Goal: Find contact information: Find contact information

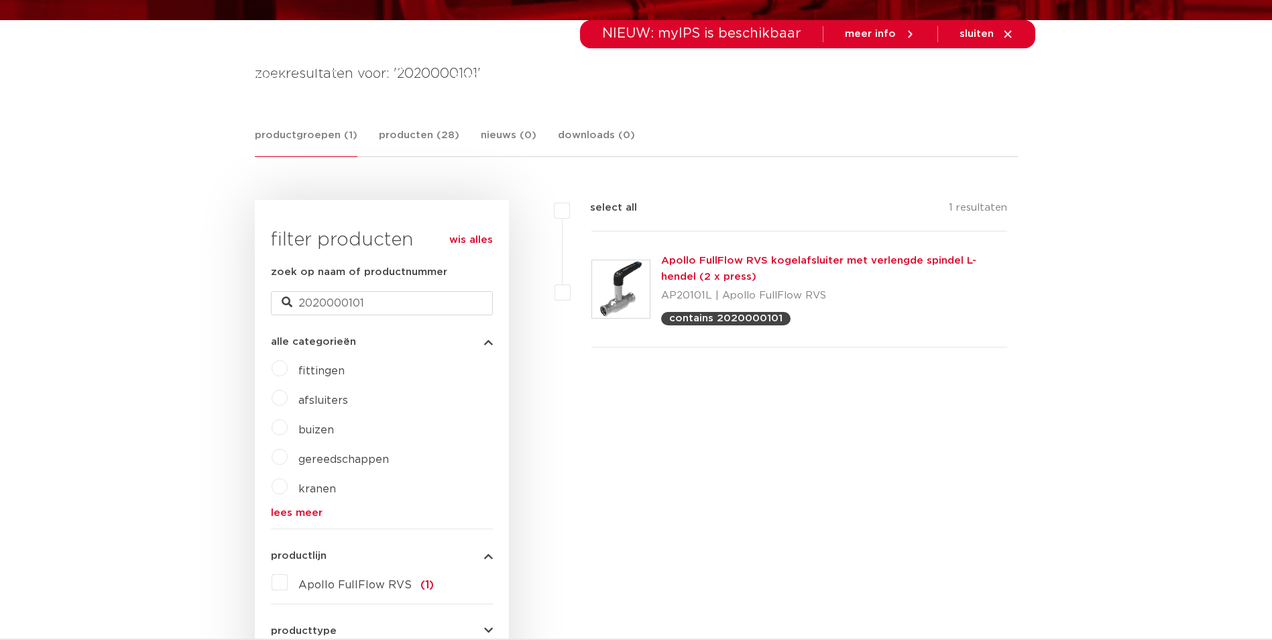
scroll to position [201, 0]
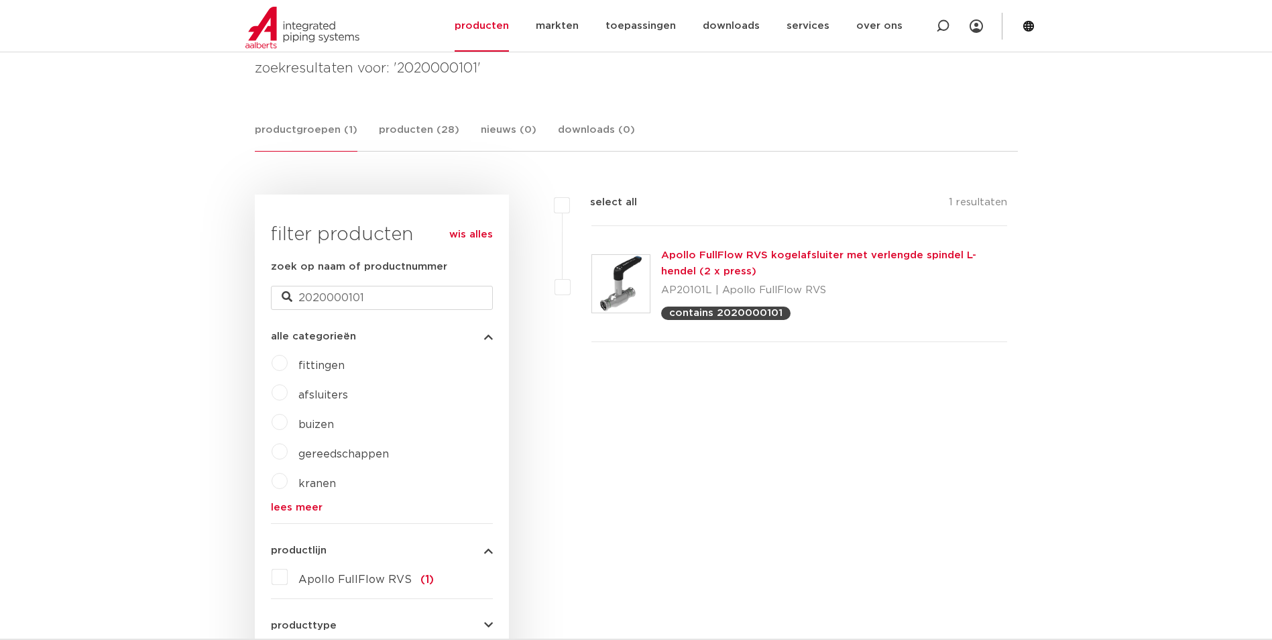
click at [738, 312] on p "contains 2020000101" at bounding box center [725, 313] width 113 height 10
click at [739, 264] on div "Apollo FullFlow RVS kogelafsluiter met verlengde spindel L-hendel (2 x press) A…" at bounding box center [834, 283] width 347 height 72
click at [739, 257] on link "Apollo FullFlow RVS kogelafsluiter met verlengde spindel L-hendel (2 x press)" at bounding box center [818, 263] width 315 height 26
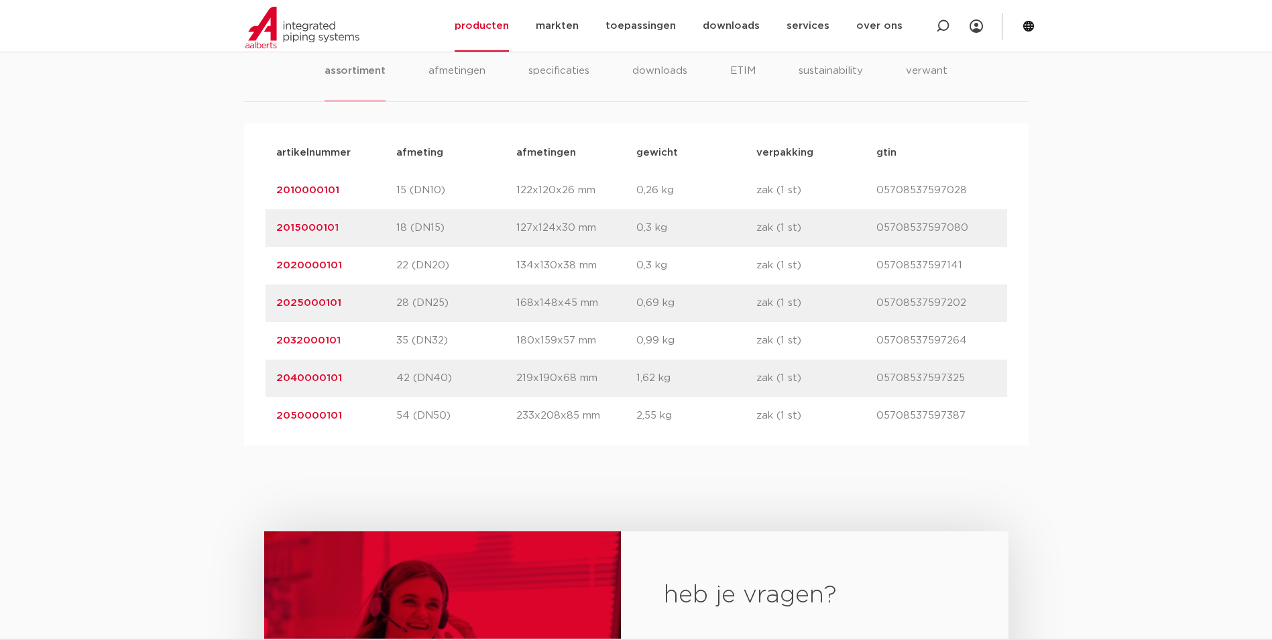
scroll to position [939, 0]
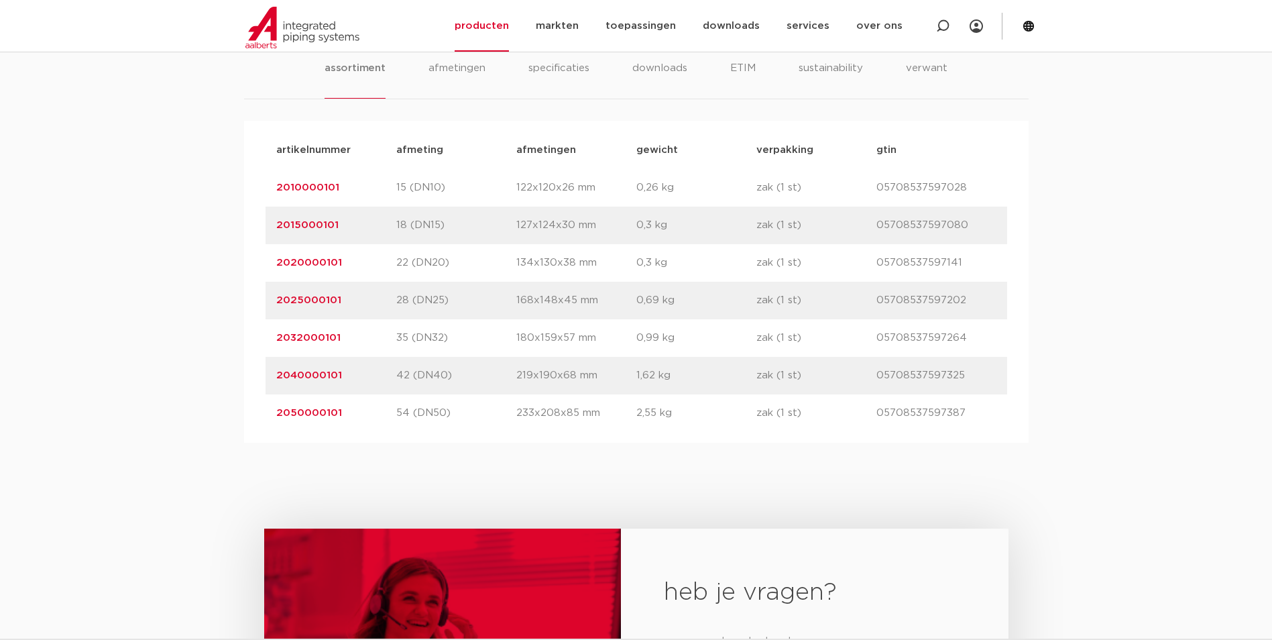
click at [323, 258] on link "2020000101" at bounding box center [309, 263] width 66 height 10
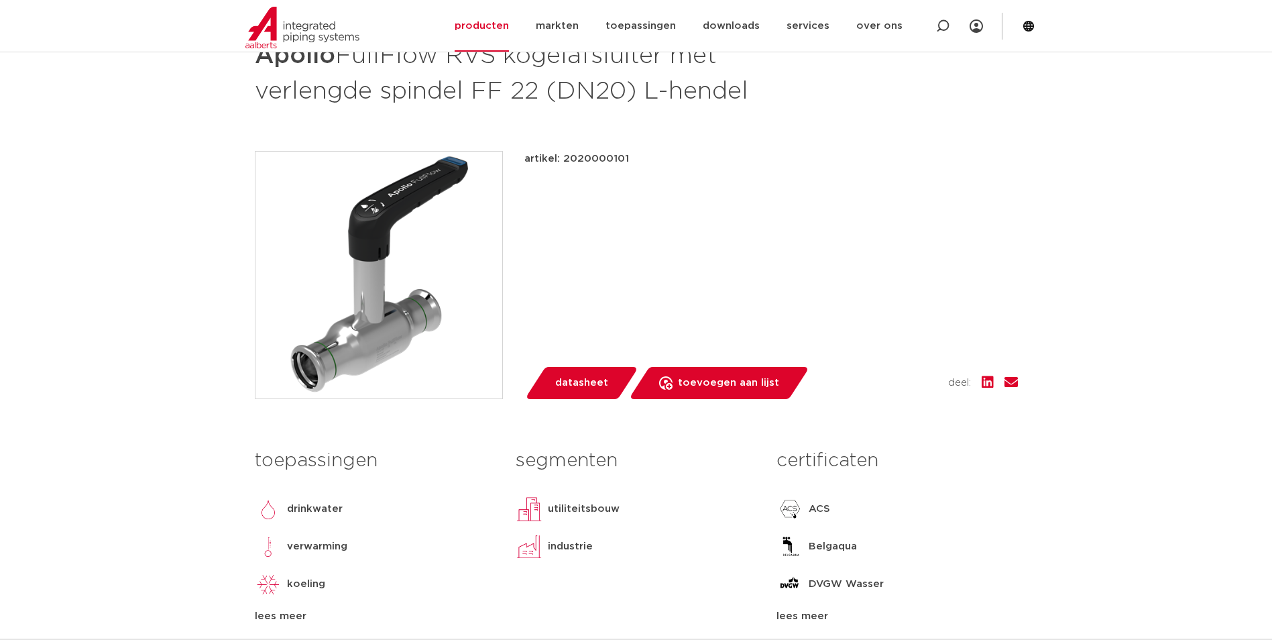
scroll to position [201, 0]
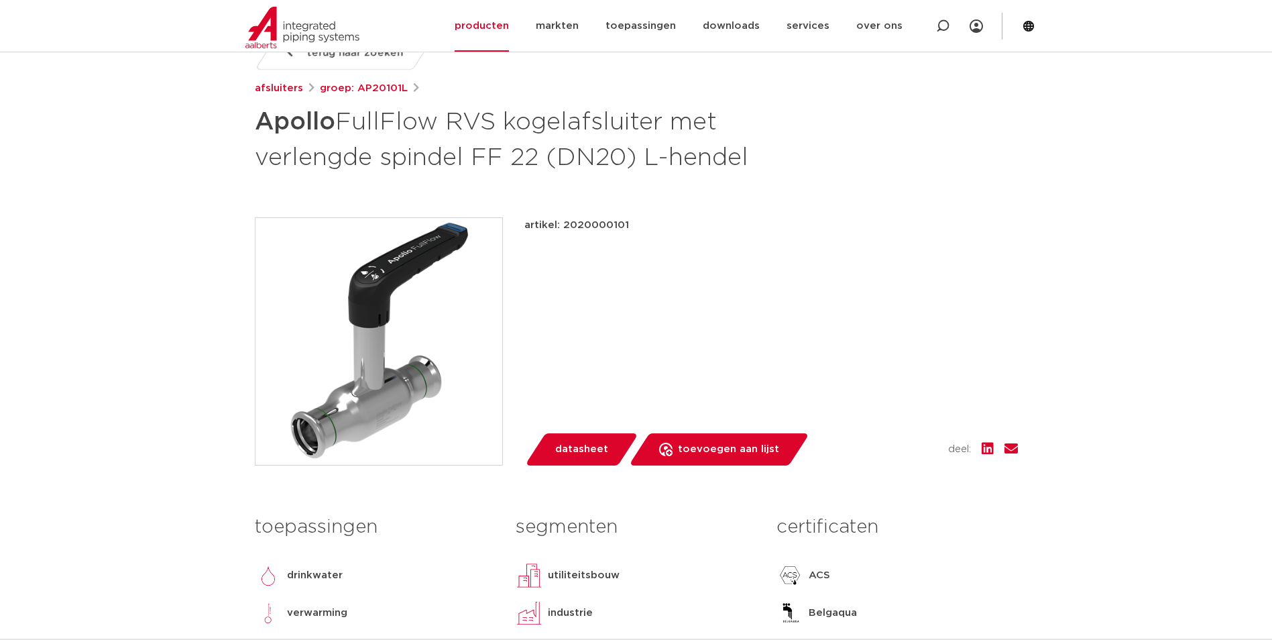
click at [691, 278] on div "artikel: 2020000101 lees meer lees minder datasheet" at bounding box center [771, 341] width 494 height 248
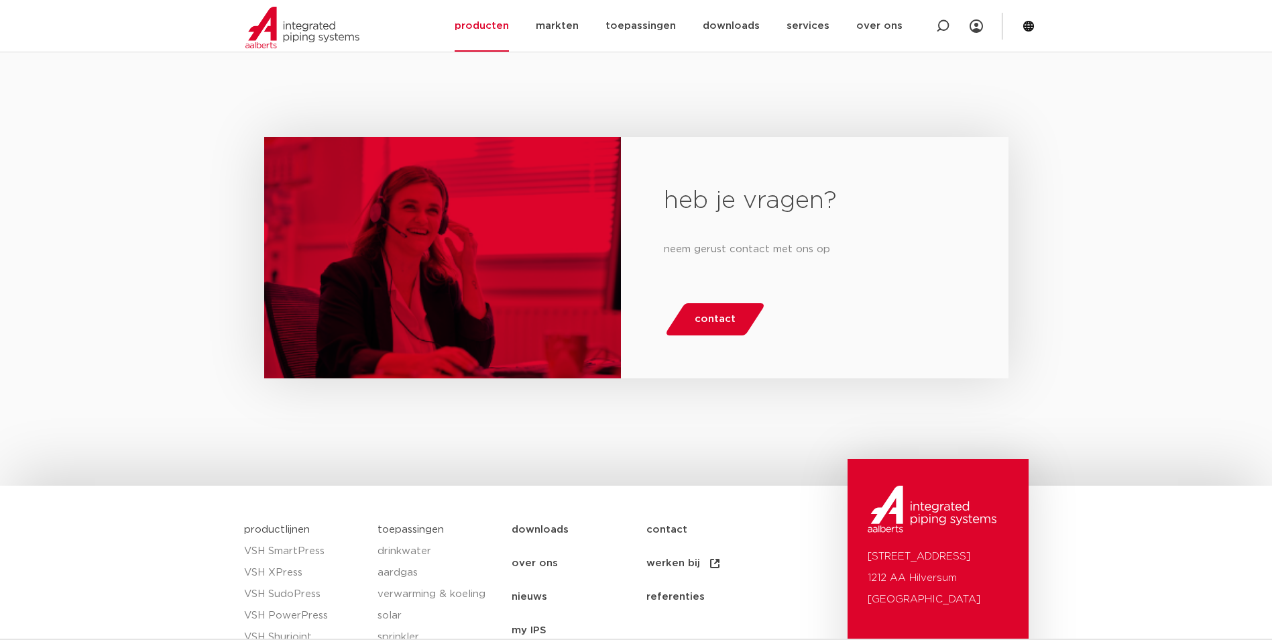
scroll to position [2462, 0]
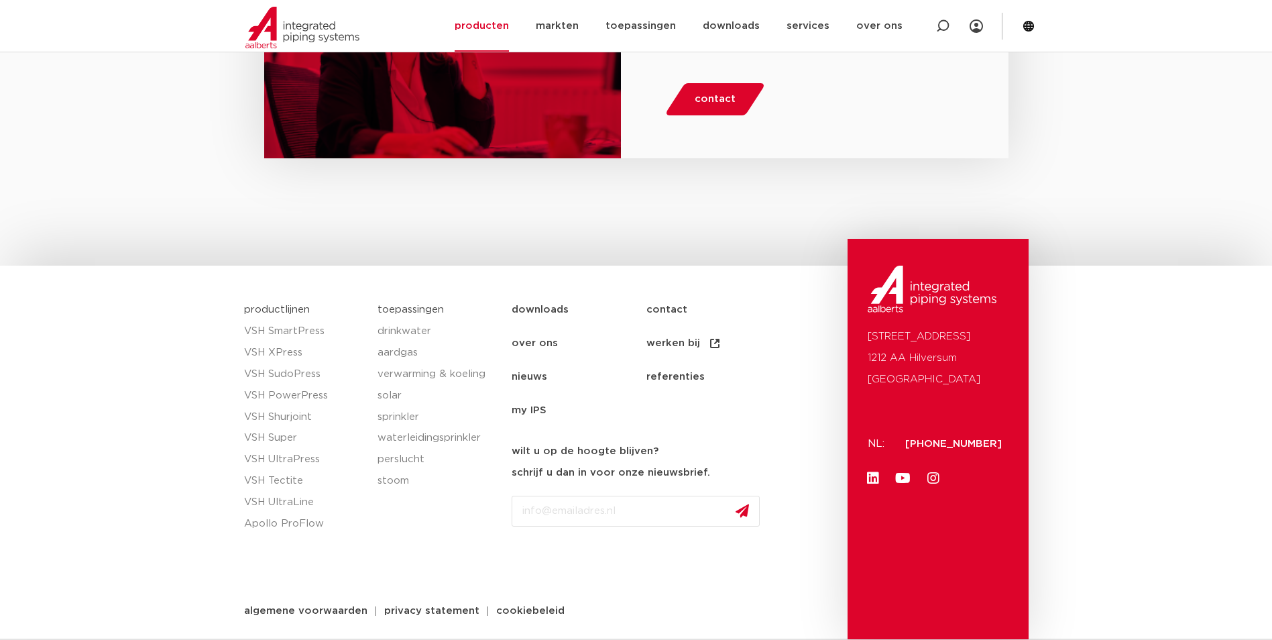
click at [678, 306] on link "contact" at bounding box center [713, 310] width 135 height 34
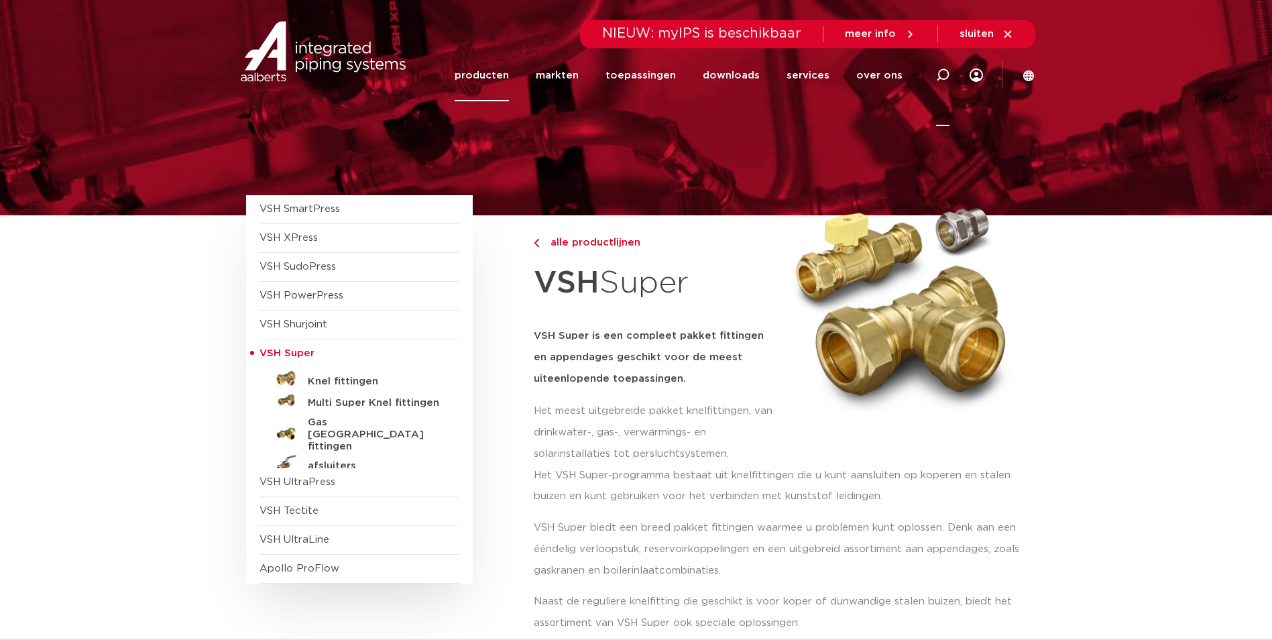
click at [937, 79] on icon at bounding box center [942, 74] width 13 height 13
click at [793, 82] on input "Zoeken" at bounding box center [741, 73] width 422 height 27
paste input "2032000101"
type input "2032000101"
click button "Zoeken" at bounding box center [0, 0] width 0 height 0
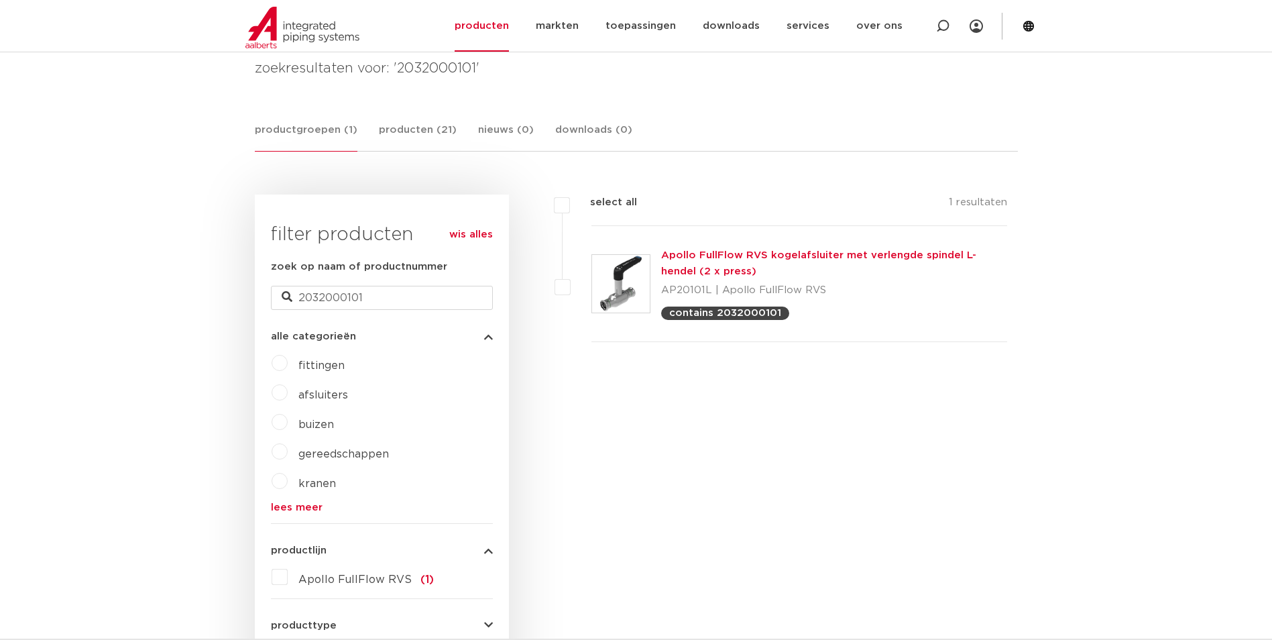
click at [810, 258] on link "Apollo FullFlow RVS kogelafsluiter met verlengde spindel L-hendel (2 x press)" at bounding box center [818, 263] width 315 height 26
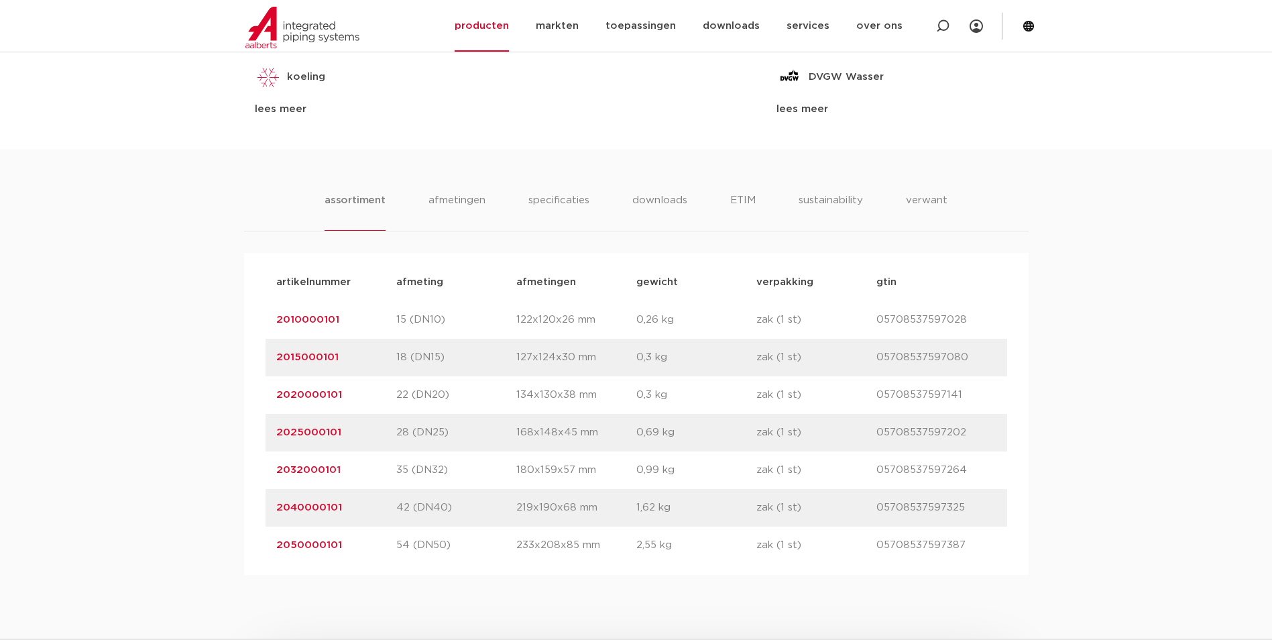
scroll to position [805, 0]
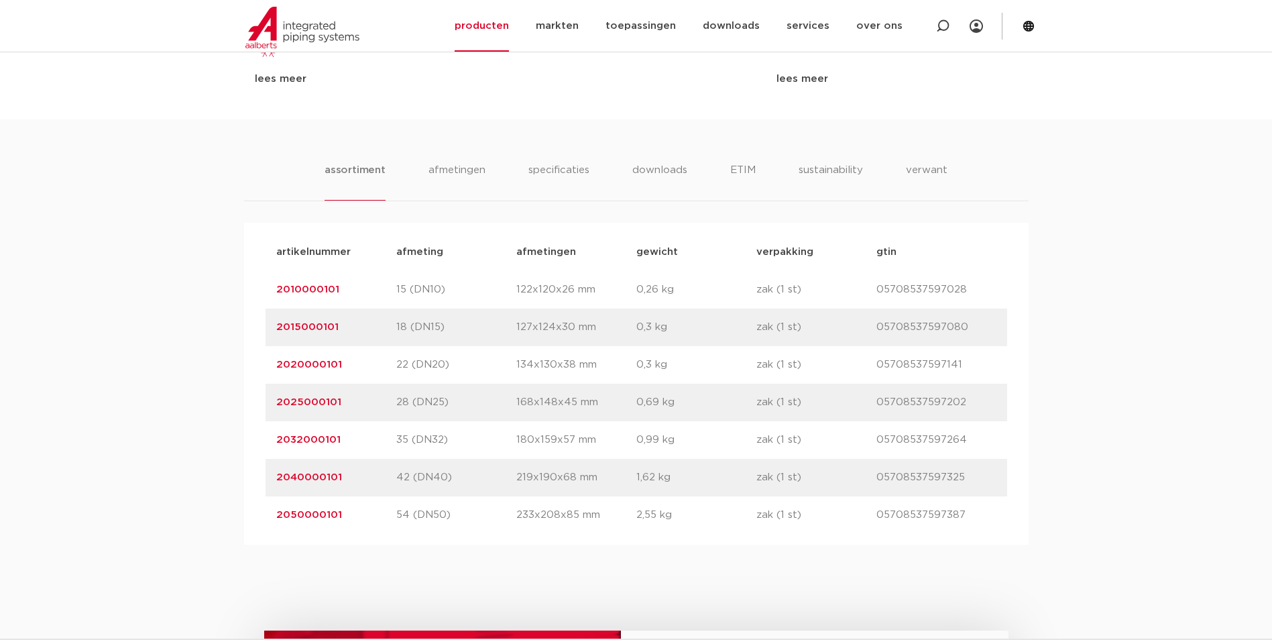
click at [314, 438] on link "2032000101" at bounding box center [308, 440] width 64 height 10
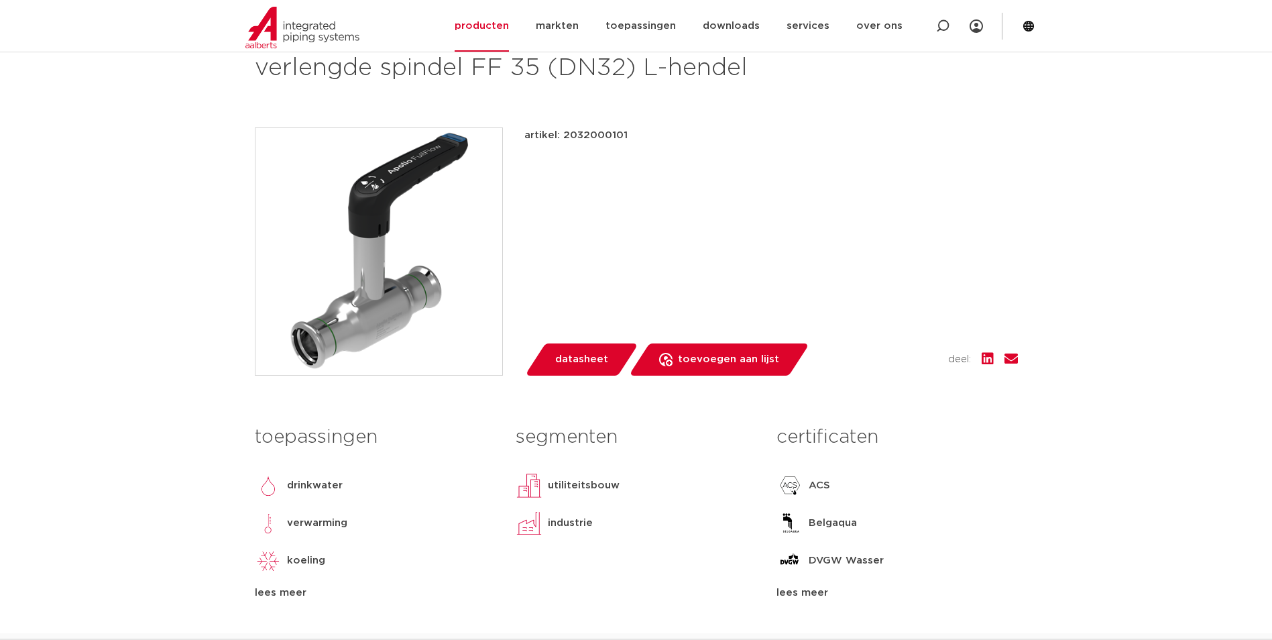
scroll to position [268, 0]
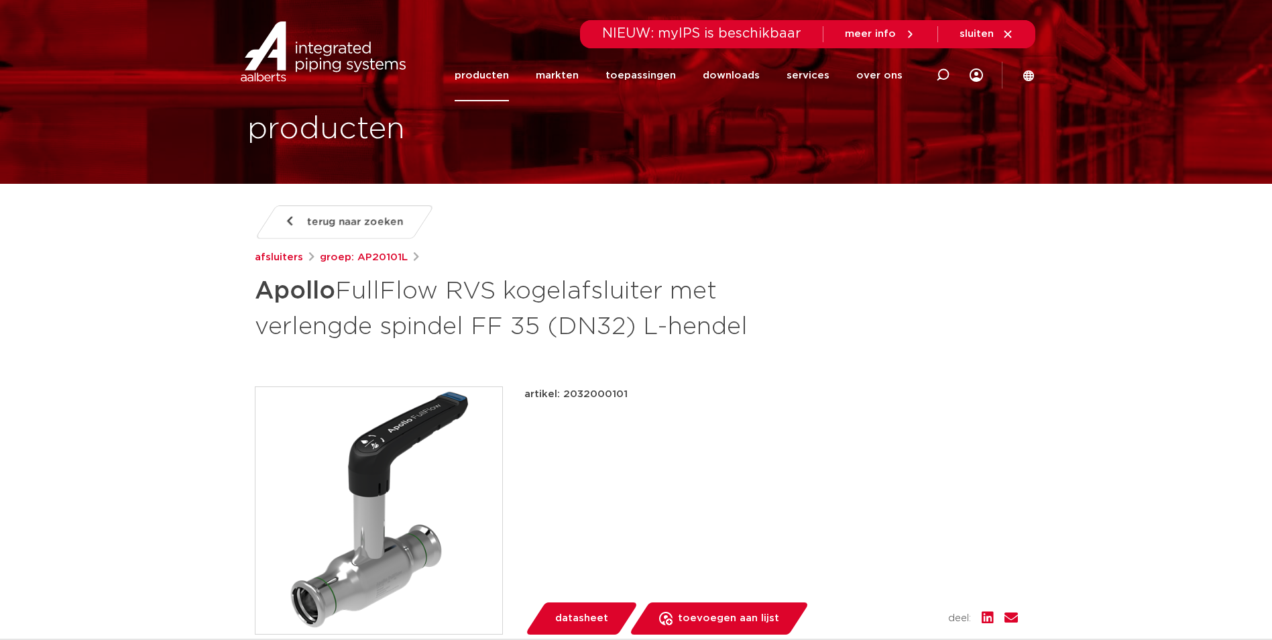
scroll to position [0, 0]
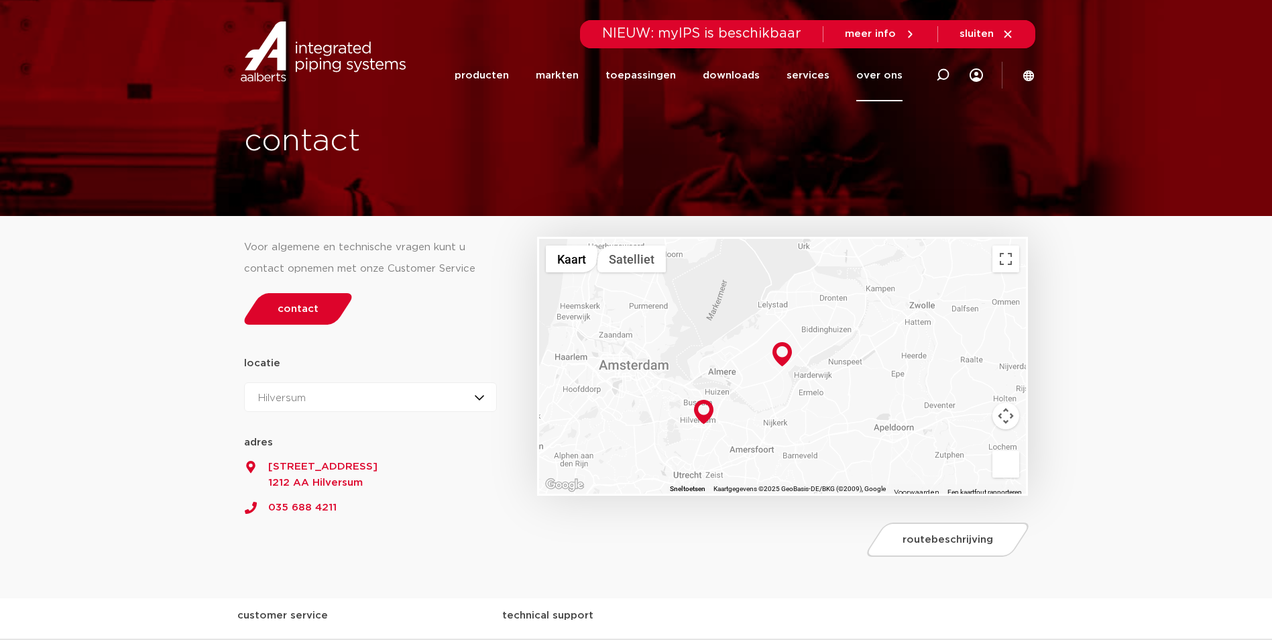
click at [371, 403] on div "Hilversum Hilversum Zeewolde" at bounding box center [370, 397] width 253 height 30
click at [363, 398] on div "Hilversum Hilversum Zeewolde" at bounding box center [370, 397] width 253 height 30
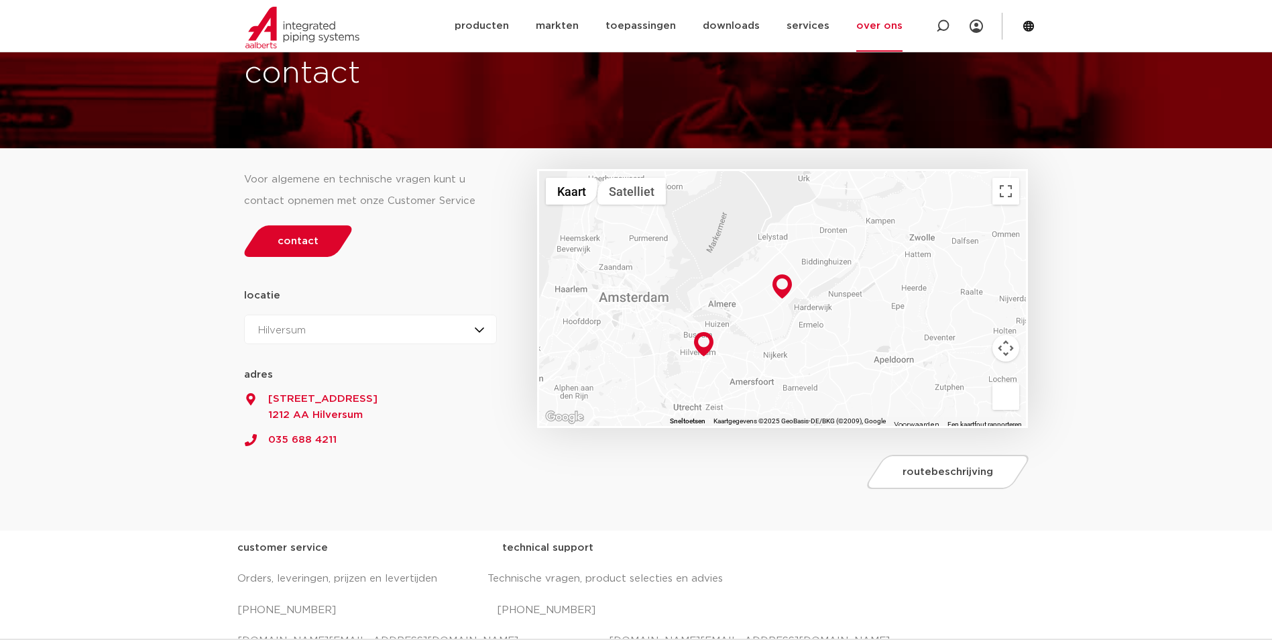
scroll to position [134, 0]
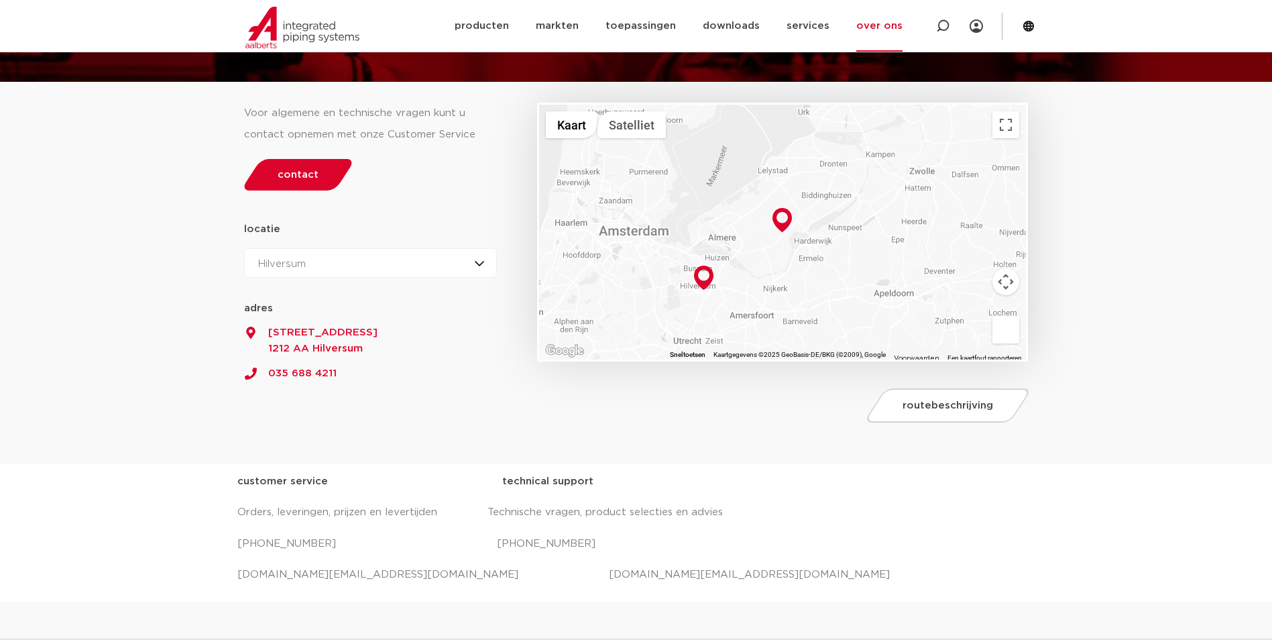
click at [126, 379] on section "Voor algemene en technische vragen kunt u contact opnemen met onze Customer Ser…" at bounding box center [636, 273] width 1272 height 382
click at [290, 540] on p "[PHONE_NUMBER] [PHONE_NUMBER]" at bounding box center [636, 543] width 798 height 21
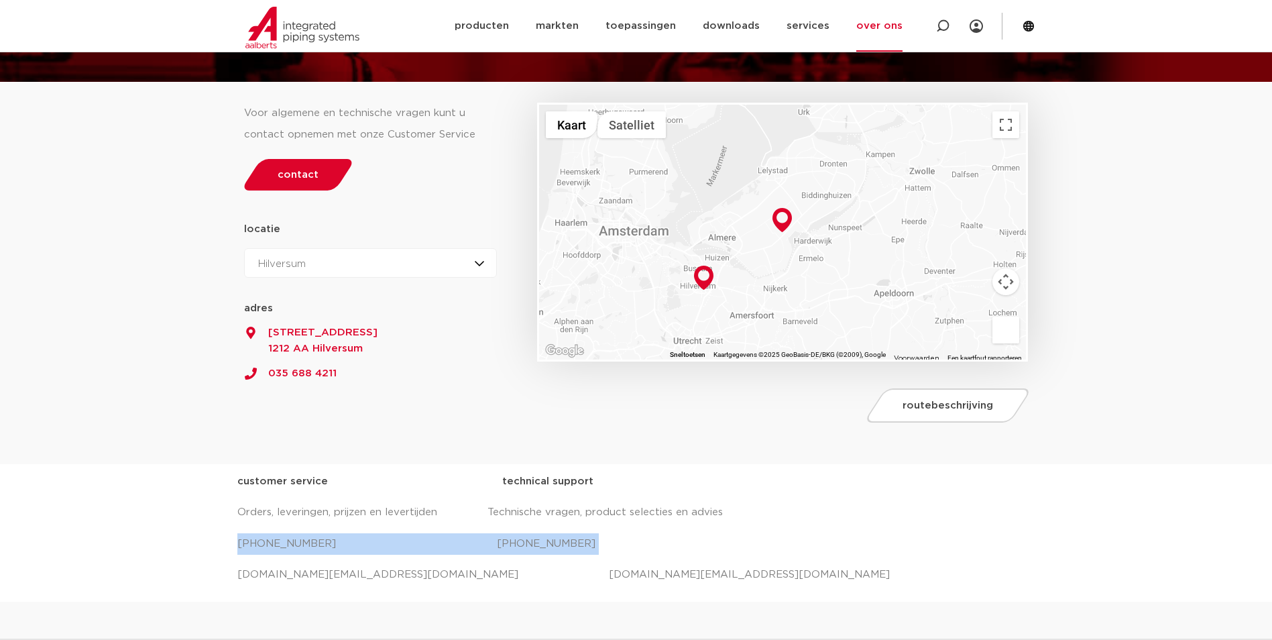
click at [290, 540] on p "[PHONE_NUMBER] [PHONE_NUMBER]" at bounding box center [636, 543] width 798 height 21
drag, startPoint x: 342, startPoint y: 541, endPoint x: 235, endPoint y: 540, distance: 107.3
click at [235, 540] on div "customer service technical support Orders, leveringen, prijzen en levertijden T…" at bounding box center [636, 532] width 1272 height 137
copy p "+31 (0) 35 6884 330"
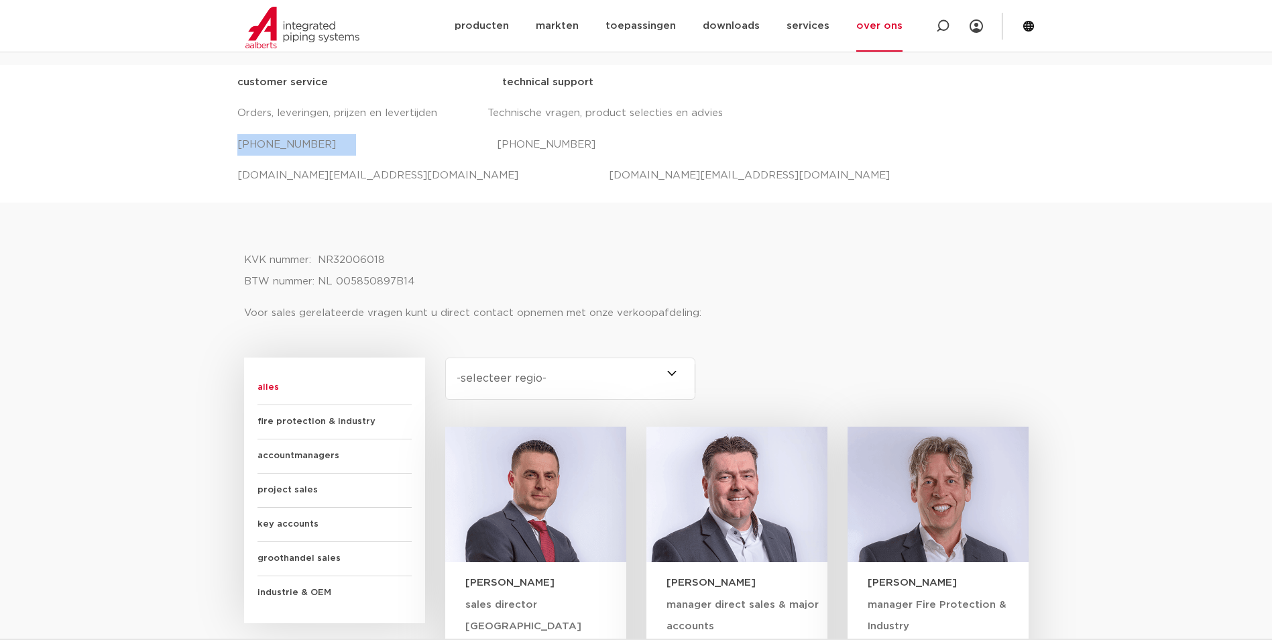
scroll to position [536, 0]
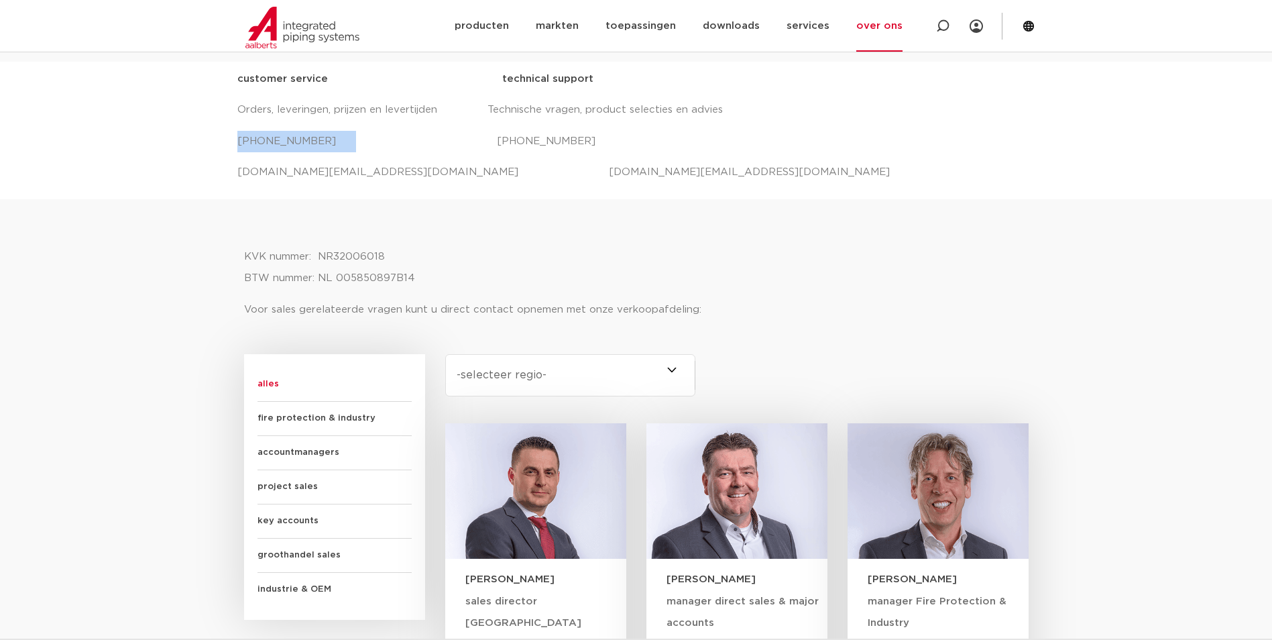
click at [520, 355] on select "-selecteer regio- Heel Nederland (6) Brabant (4) Gelderland (3) Drenthe (2) Fle…" at bounding box center [570, 375] width 251 height 42
select select "zuid-holland"
click at [445, 354] on select "-selecteer regio- Heel Nederland (6) Brabant (4) Gelderland (3) Drenthe (2) Fle…" at bounding box center [570, 375] width 251 height 42
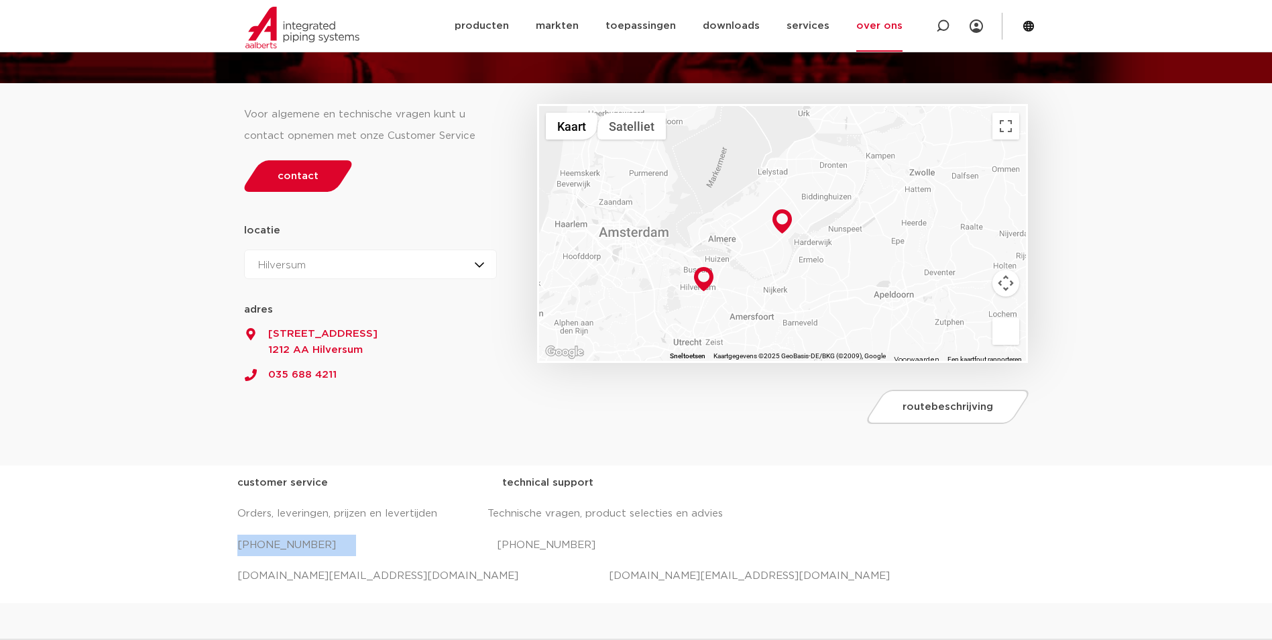
scroll to position [134, 0]
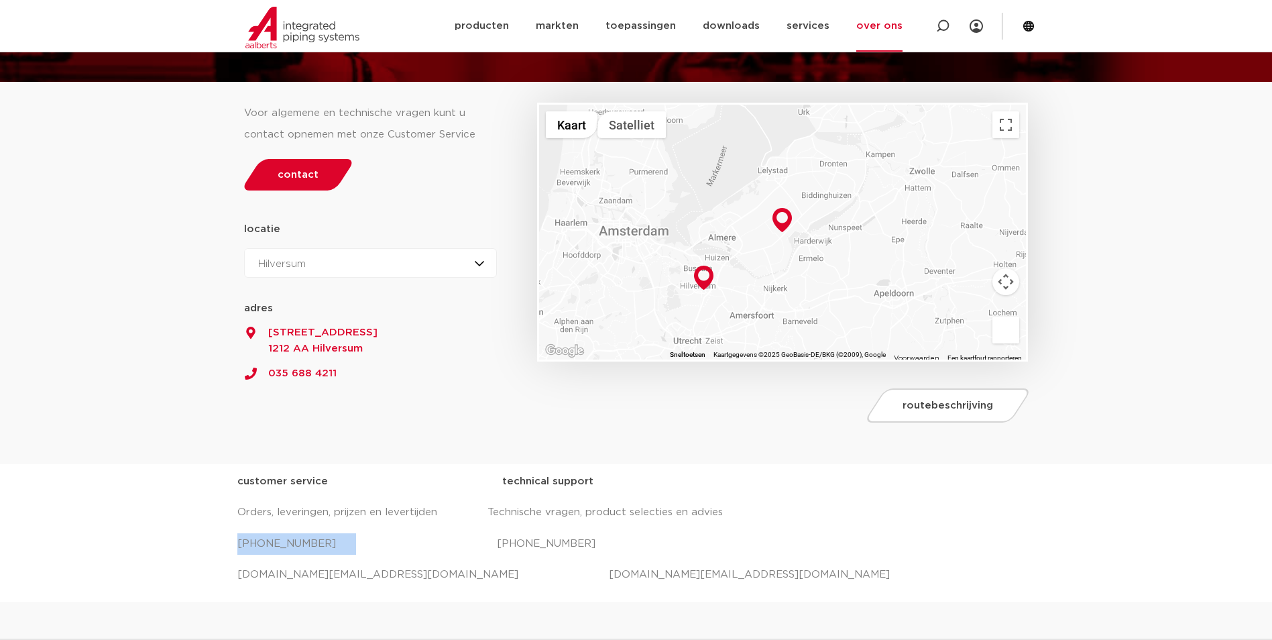
click at [438, 272] on div "Hilversum Hilversum Zeewolde" at bounding box center [370, 263] width 253 height 30
click at [309, 332] on li "Zeewolde" at bounding box center [287, 321] width 85 height 27
click at [441, 286] on div "52.2195769 5.1900583 adres Oude Amersfoortseweg 99 1212 AA Hilversum 035 688 42…" at bounding box center [370, 323] width 253 height 91
click at [441, 274] on div "Zeewolde Hilversum Zeewolde" at bounding box center [370, 263] width 253 height 30
click at [304, 302] on li "Hilversum" at bounding box center [288, 295] width 86 height 27
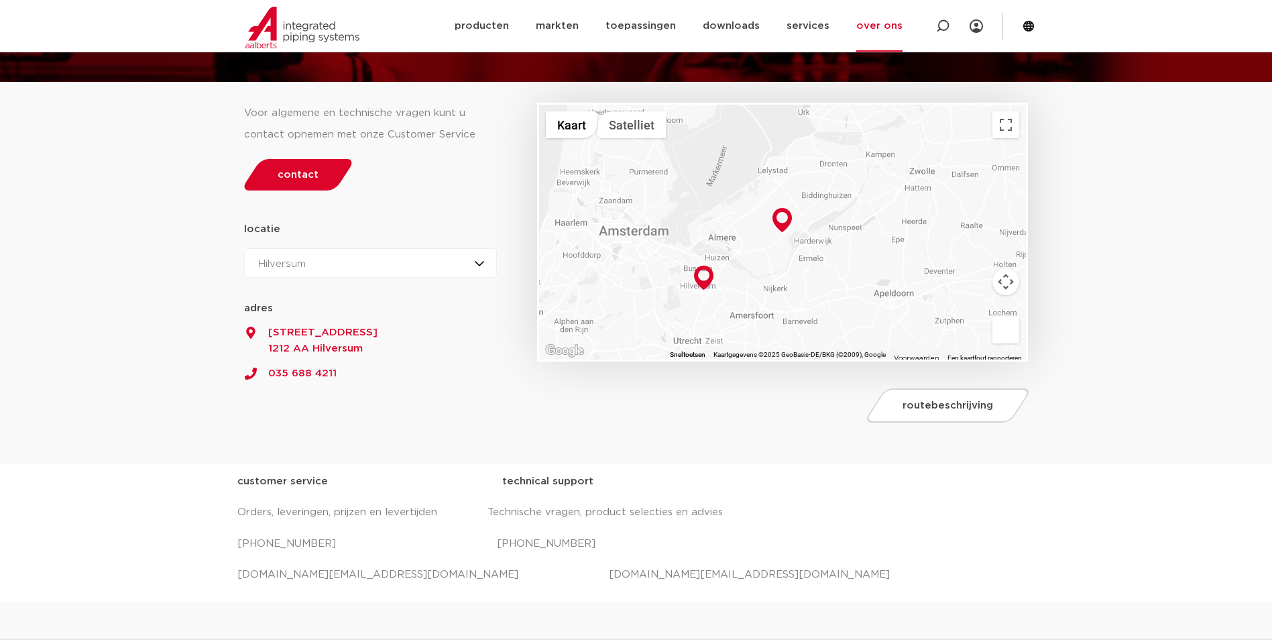
click at [170, 365] on section "Voor algemene en technische vragen kunt u contact opnemen met onze Customer Ser…" at bounding box center [636, 273] width 1272 height 382
click at [264, 420] on div "Voor algemene en technische vragen kunt u contact opnemen met onze Customer Ser…" at bounding box center [384, 249] width 294 height 361
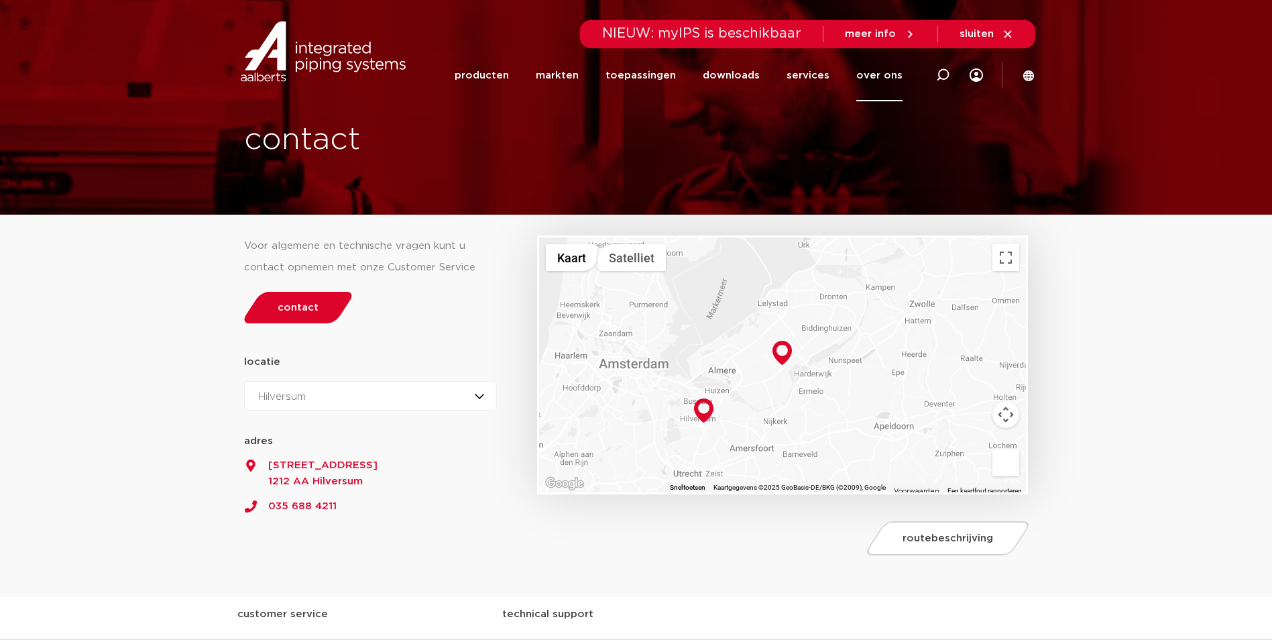
scroll to position [0, 0]
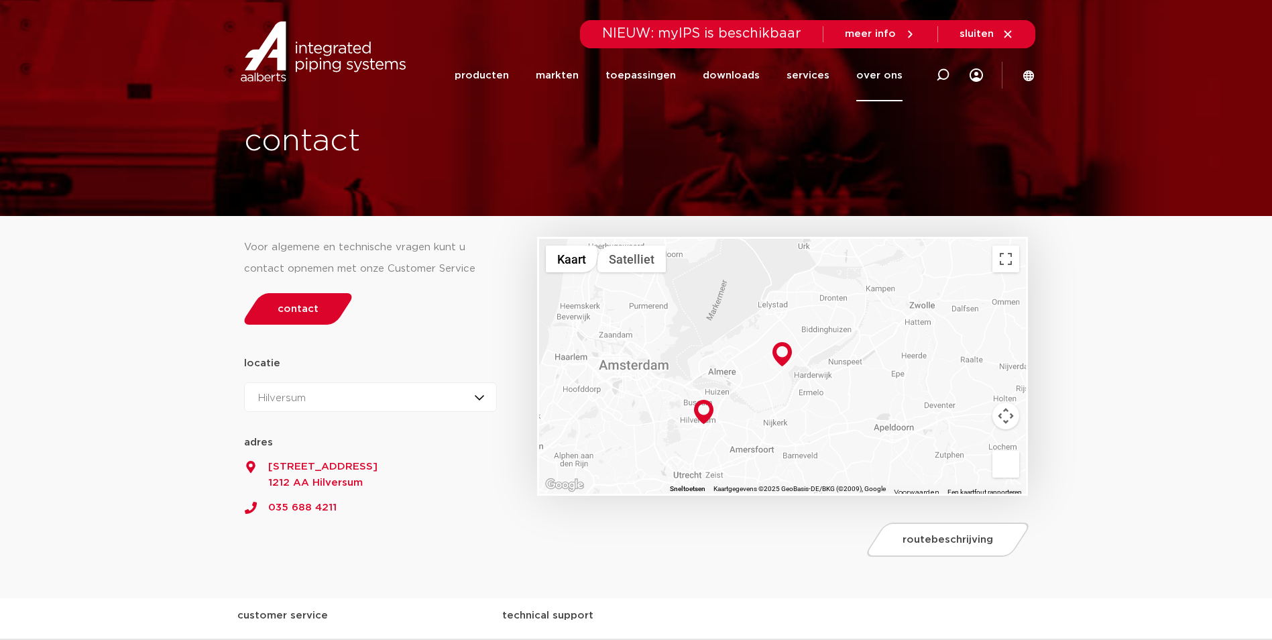
click at [385, 398] on div "Hilversum Hilversum Zeewolde" at bounding box center [370, 397] width 253 height 30
click at [296, 424] on li "Hilversum" at bounding box center [287, 429] width 85 height 27
click at [424, 353] on div "locatie Hilversum Zeewolde Hilversum Hilversum Zeewolde 52.2195769 5.1900583 ad…" at bounding box center [370, 428] width 253 height 150
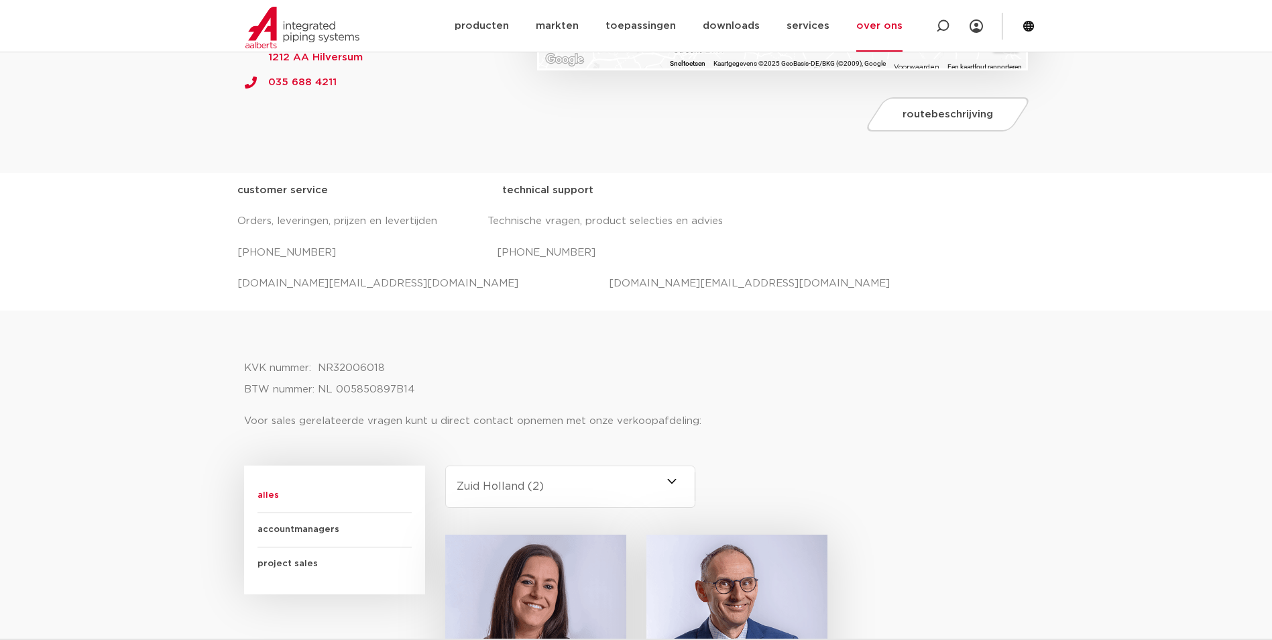
scroll to position [335, 0]
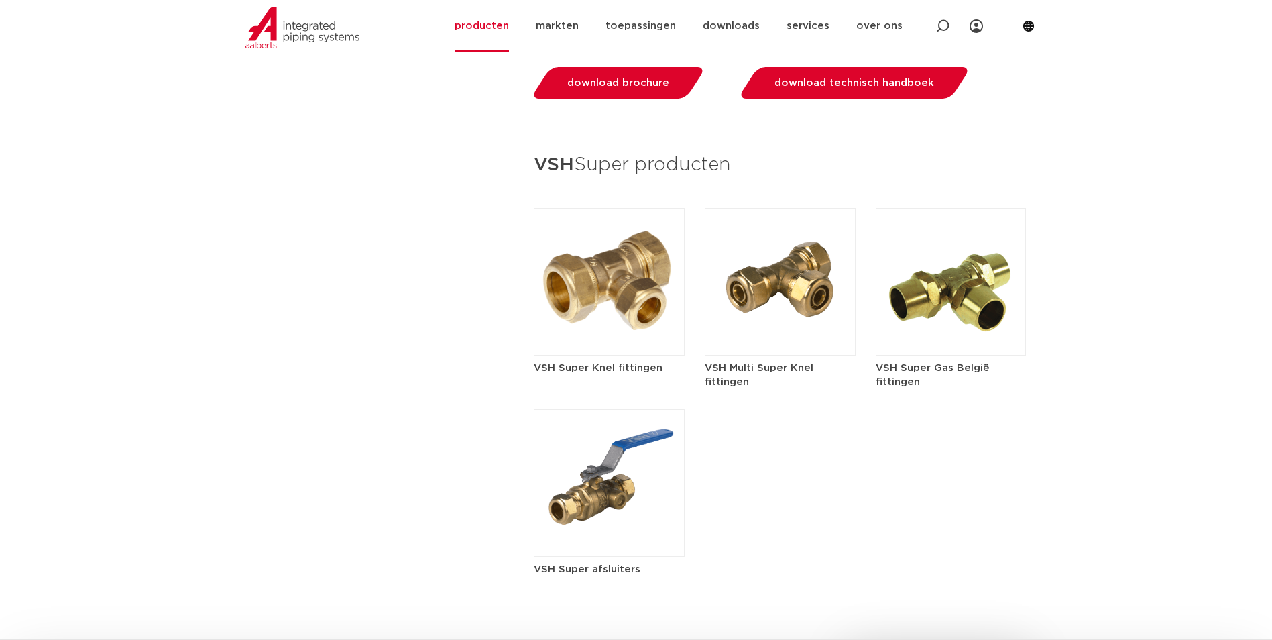
scroll to position [2213, 0]
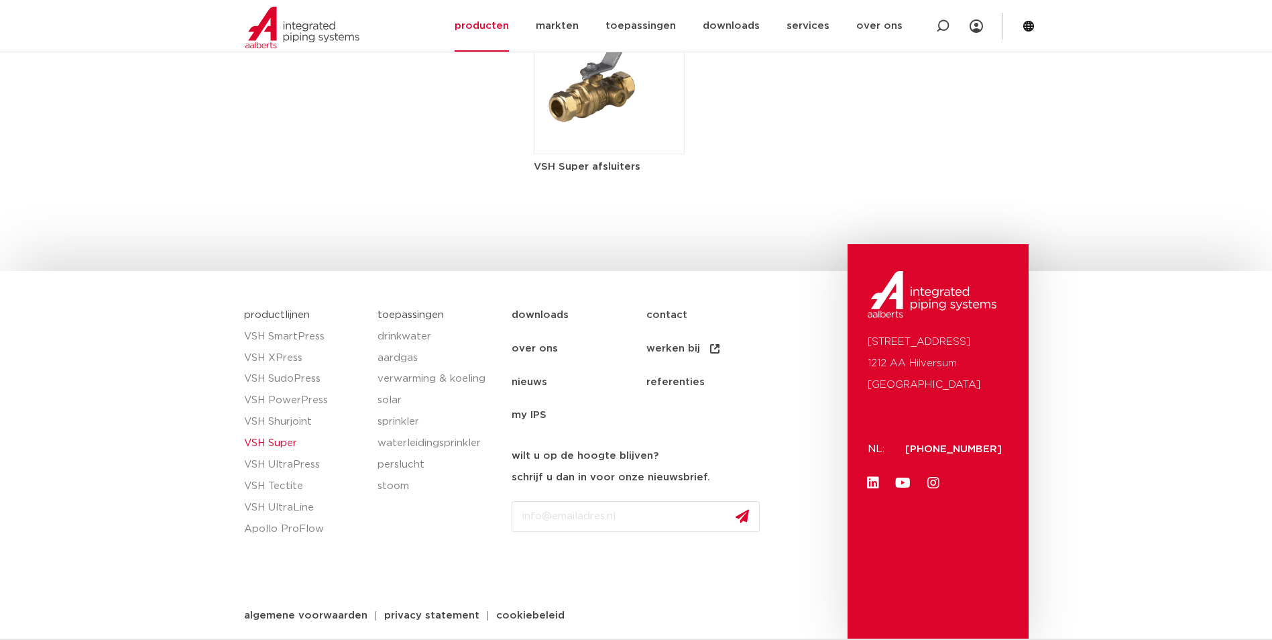
click at [670, 312] on link "contact" at bounding box center [713, 315] width 135 height 34
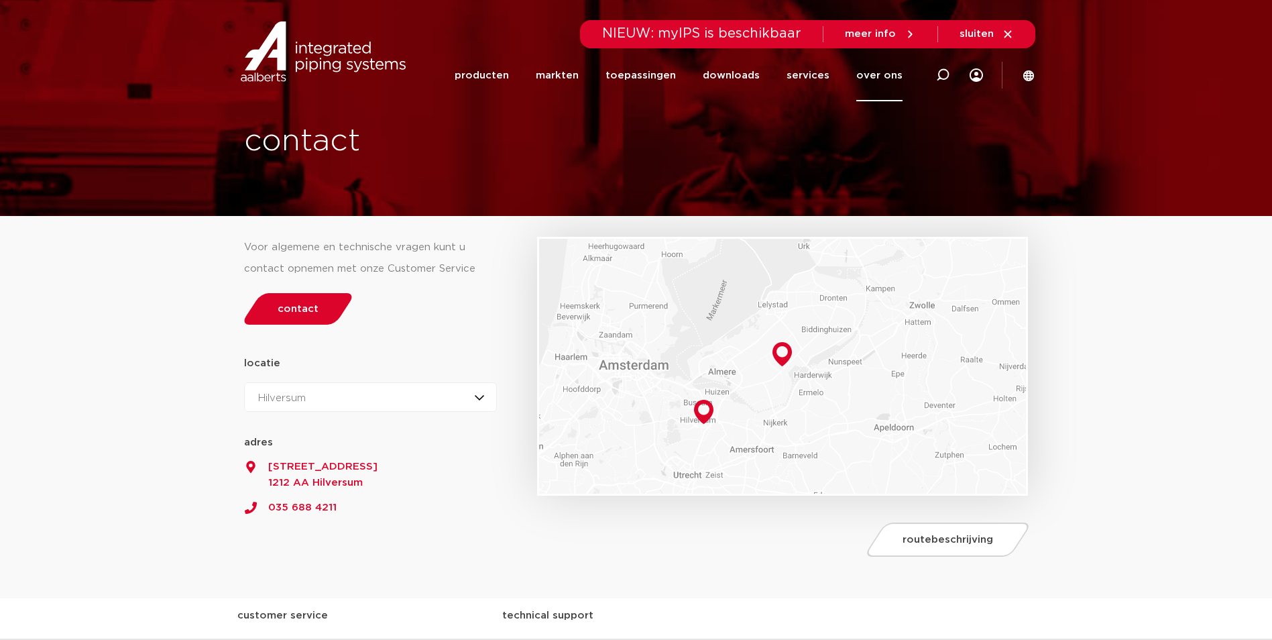
click at [346, 397] on div "Hilversum Hilversum Zeewolde" at bounding box center [370, 397] width 253 height 30
click at [369, 353] on div "locatie Hilversum Zeewolde Hilversum Hilversum Zeewolde 52.2195769 5.1900583 ad…" at bounding box center [370, 428] width 253 height 150
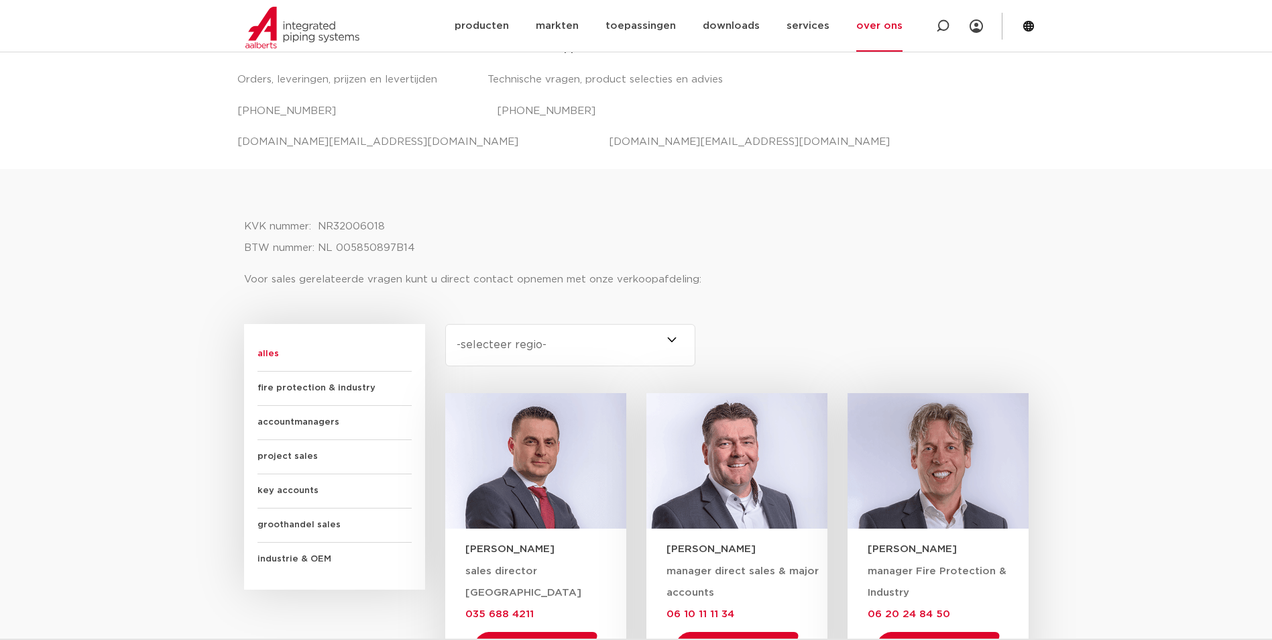
scroll to position [536, 0]
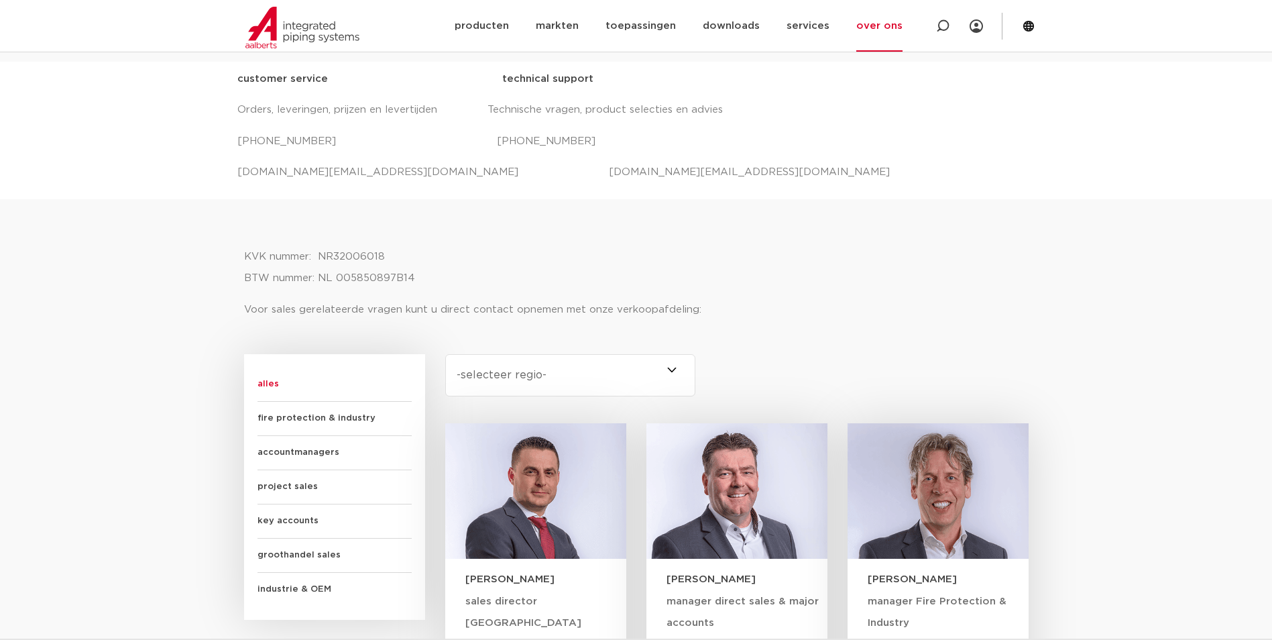
click at [299, 174] on p "[DOMAIN_NAME][EMAIL_ADDRESS][DOMAIN_NAME] [DOMAIN_NAME][EMAIL_ADDRESS][DOMAIN_N…" at bounding box center [636, 172] width 798 height 21
click at [298, 169] on p "[DOMAIN_NAME][EMAIL_ADDRESS][DOMAIN_NAME] [DOMAIN_NAME][EMAIL_ADDRESS][DOMAIN_N…" at bounding box center [636, 172] width 798 height 21
drag, startPoint x: 298, startPoint y: 169, endPoint x: 312, endPoint y: 180, distance: 18.6
click at [312, 180] on p "[DOMAIN_NAME][EMAIL_ADDRESS][DOMAIN_NAME] [DOMAIN_NAME][EMAIL_ADDRESS][DOMAIN_N…" at bounding box center [636, 172] width 798 height 21
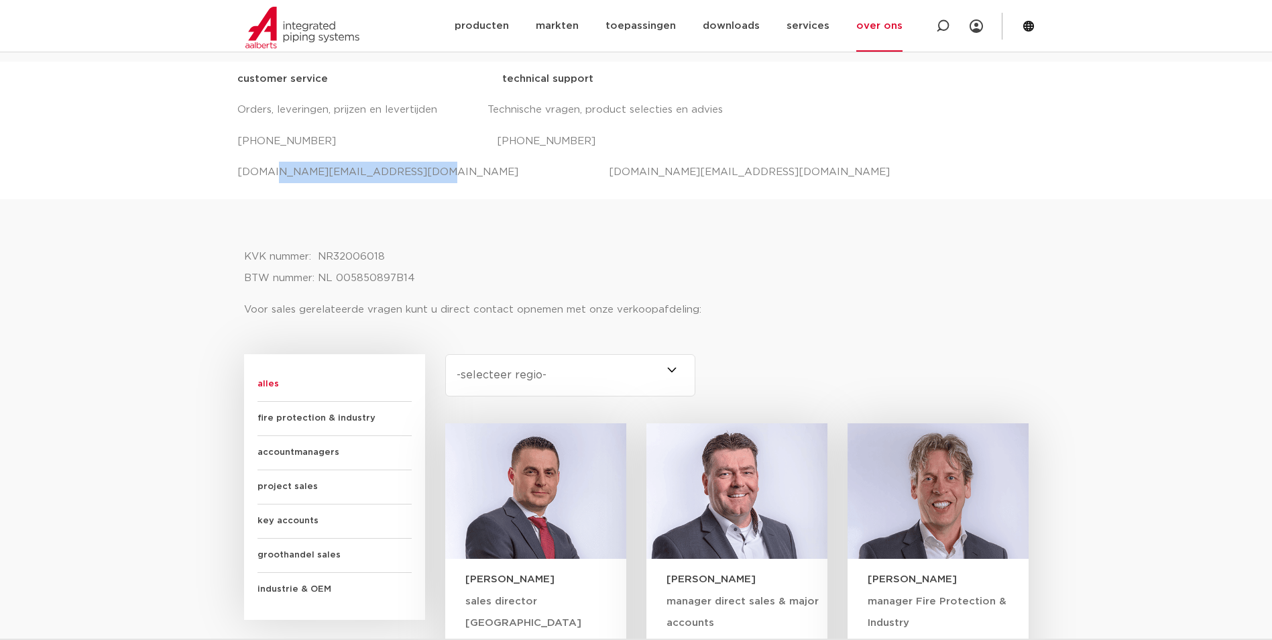
drag, startPoint x: 402, startPoint y: 170, endPoint x: 266, endPoint y: 179, distance: 136.5
click at [266, 179] on p "[DOMAIN_NAME][EMAIL_ADDRESS][DOMAIN_NAME] [DOMAIN_NAME][EMAIL_ADDRESS][DOMAIN_N…" at bounding box center [636, 172] width 798 height 21
drag, startPoint x: 266, startPoint y: 179, endPoint x: 422, endPoint y: 231, distance: 164.8
click at [422, 231] on div at bounding box center [636, 223] width 785 height 34
click at [322, 176] on p "[DOMAIN_NAME][EMAIL_ADDRESS][DOMAIN_NAME] [DOMAIN_NAME][EMAIL_ADDRESS][DOMAIN_N…" at bounding box center [636, 172] width 798 height 21
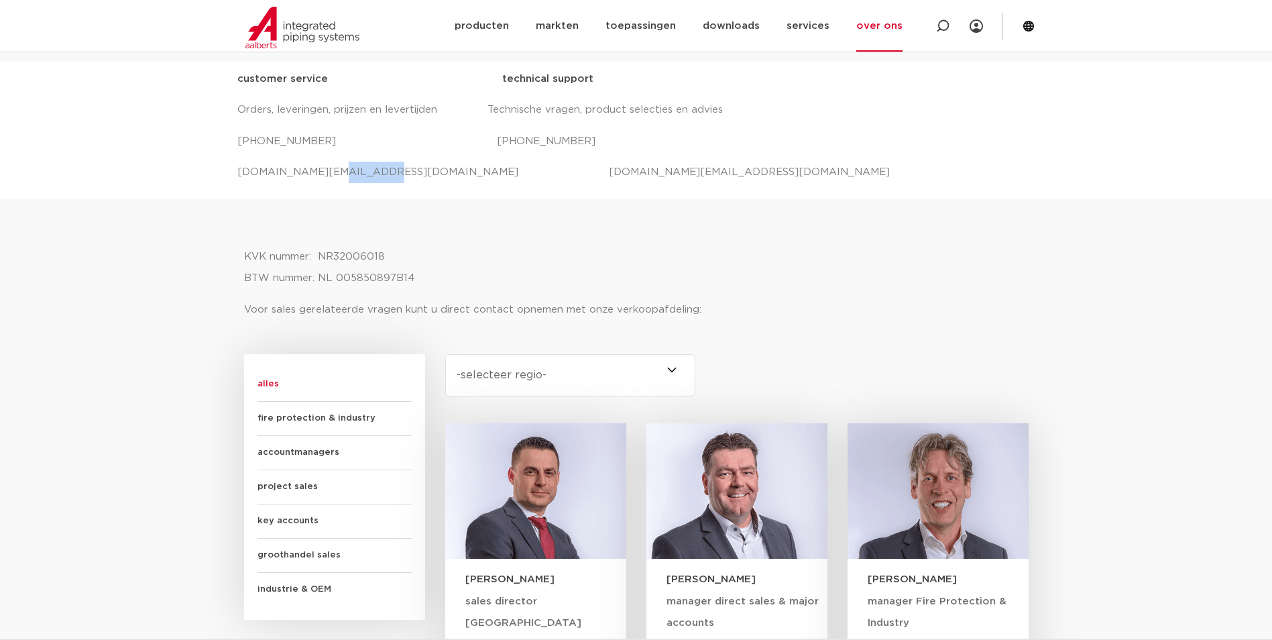
click at [322, 176] on p "[DOMAIN_NAME][EMAIL_ADDRESS][DOMAIN_NAME] [DOMAIN_NAME][EMAIL_ADDRESS][DOMAIN_N…" at bounding box center [636, 172] width 798 height 21
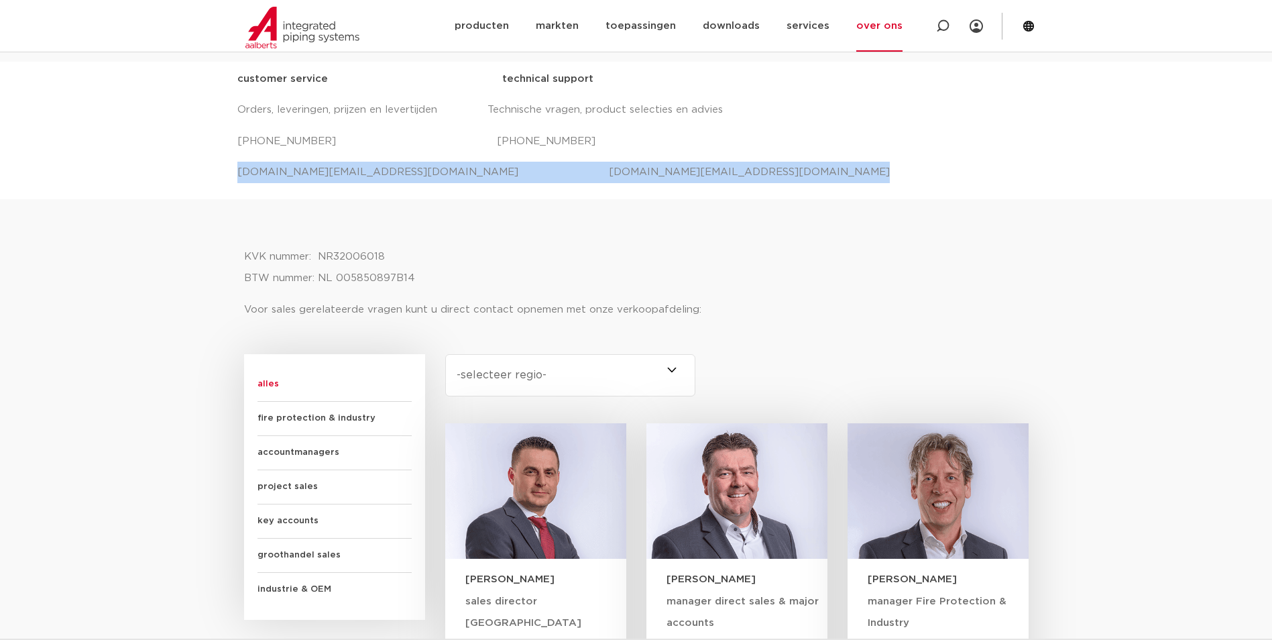
click at [322, 176] on p "[DOMAIN_NAME][EMAIL_ADDRESS][DOMAIN_NAME] [DOMAIN_NAME][EMAIL_ADDRESS][DOMAIN_N…" at bounding box center [636, 172] width 798 height 21
drag, startPoint x: 322, startPoint y: 176, endPoint x: 414, endPoint y: 173, distance: 92.6
click at [416, 173] on p "[DOMAIN_NAME][EMAIL_ADDRESS][DOMAIN_NAME] [DOMAIN_NAME][EMAIL_ADDRESS][DOMAIN_N…" at bounding box center [636, 172] width 798 height 21
drag, startPoint x: 404, startPoint y: 174, endPoint x: 229, endPoint y: 181, distance: 175.2
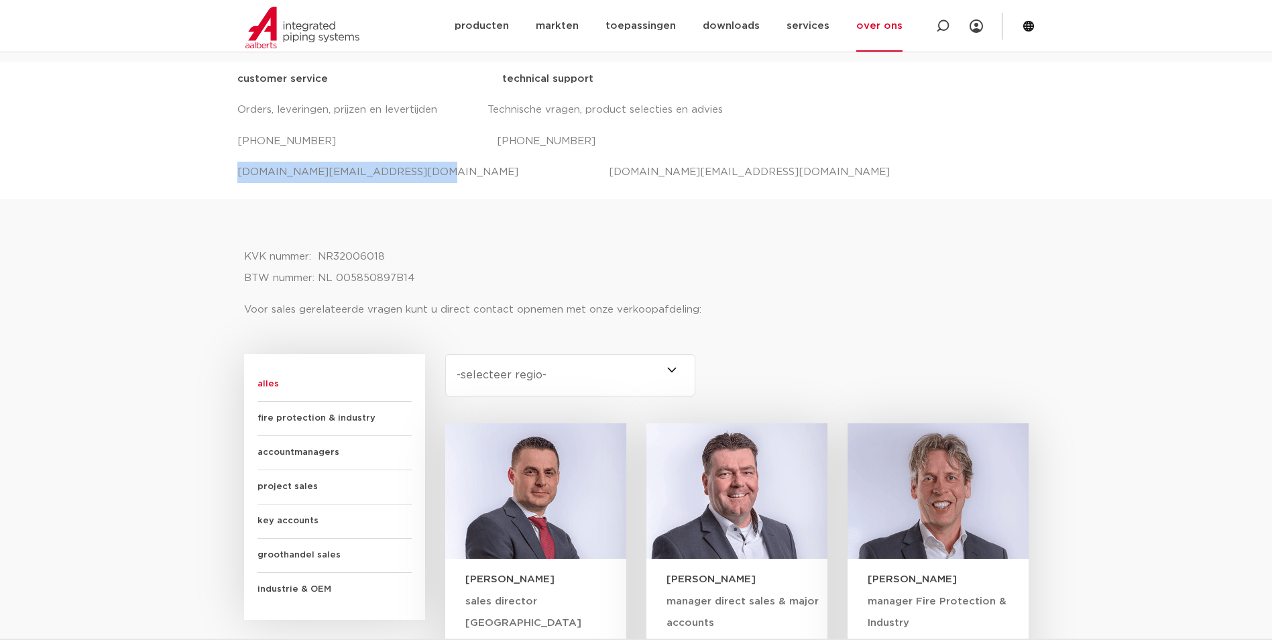
click at [229, 181] on div "customer service technical support Orders, leveringen, prijzen en levertijden T…" at bounding box center [636, 130] width 1272 height 137
copy p "[DOMAIN_NAME][EMAIL_ADDRESS][DOMAIN_NAME]"
click at [658, 237] on div at bounding box center [636, 223] width 785 height 34
click at [931, 186] on div "customer service technical support Orders, leveringen, prijzen en levertijden T…" at bounding box center [636, 130] width 798 height 124
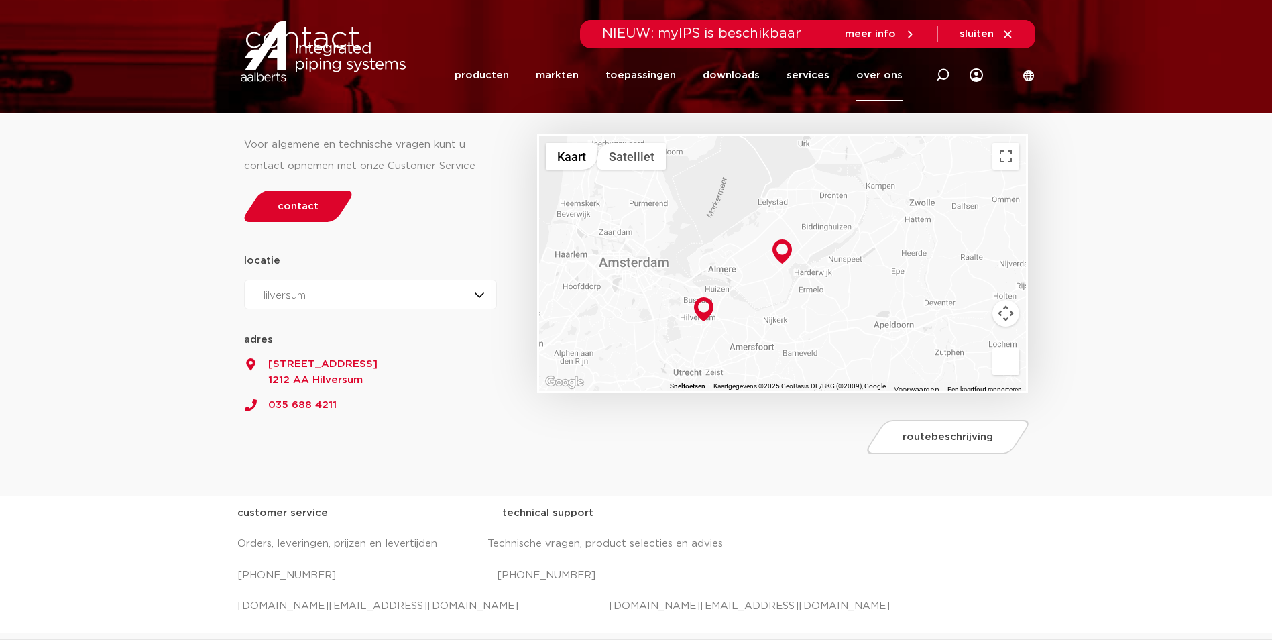
scroll to position [0, 0]
